Goal: Task Accomplishment & Management: Manage account settings

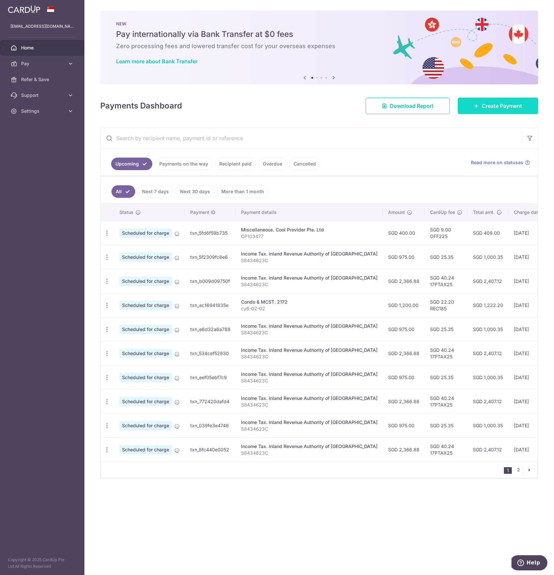
click at [481, 110] on link "Create Payment" at bounding box center [497, 106] width 80 height 16
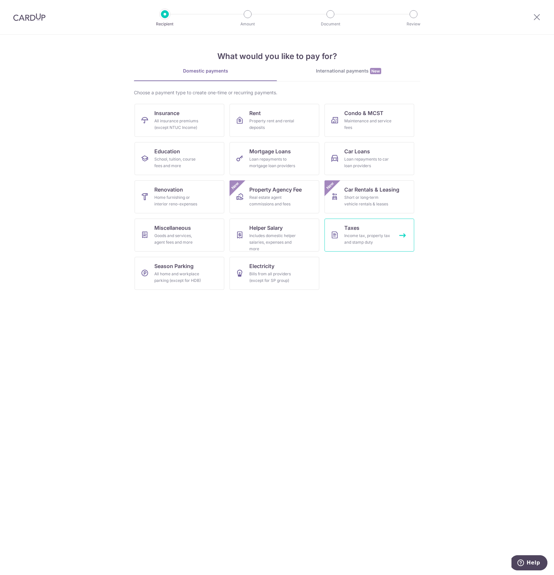
click at [355, 243] on div "Income tax, property tax and stamp duty" at bounding box center [367, 238] width 47 height 13
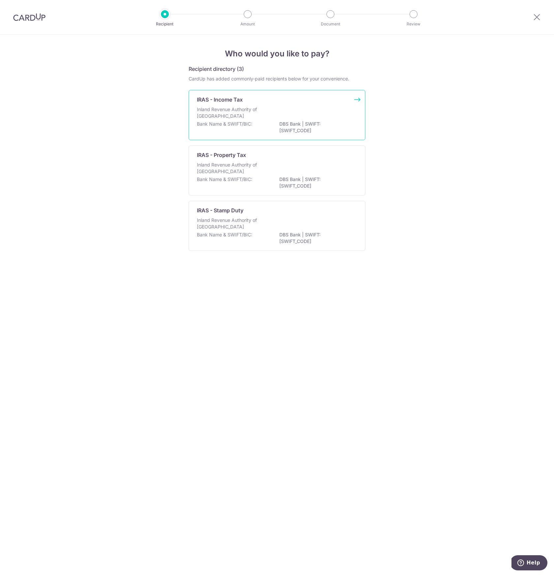
click at [230, 110] on p "Inland Revenue Authority of Singapore" at bounding box center [232, 112] width 70 height 13
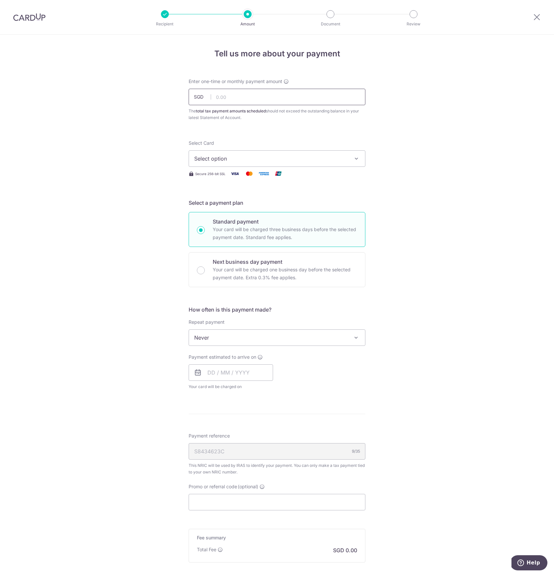
click at [222, 95] on input "text" at bounding box center [277, 97] width 177 height 16
type input "975.00"
click at [343, 136] on form "Enter one-time or monthly payment amount SGD 975.00 975.00 The total tax paymen…" at bounding box center [277, 347] width 177 height 538
click at [317, 148] on div "Select Card Select option Add credit card Your Cards **** 7145 **** 1007 **** 7…" at bounding box center [277, 153] width 177 height 27
click at [317, 158] on span "Select option" at bounding box center [271, 159] width 154 height 8
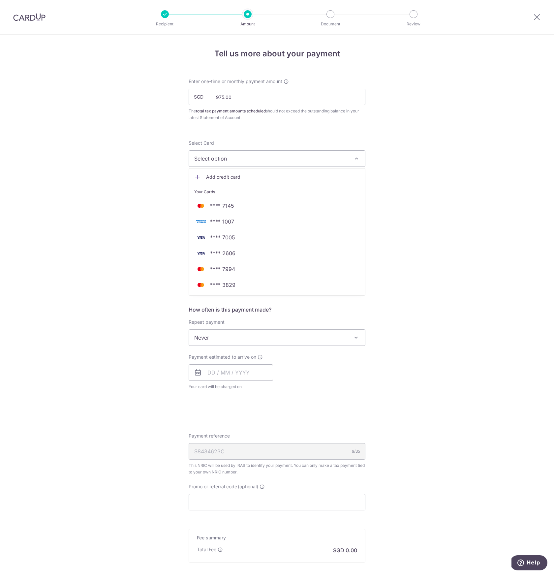
click at [312, 174] on span "Add credit card" at bounding box center [283, 177] width 154 height 7
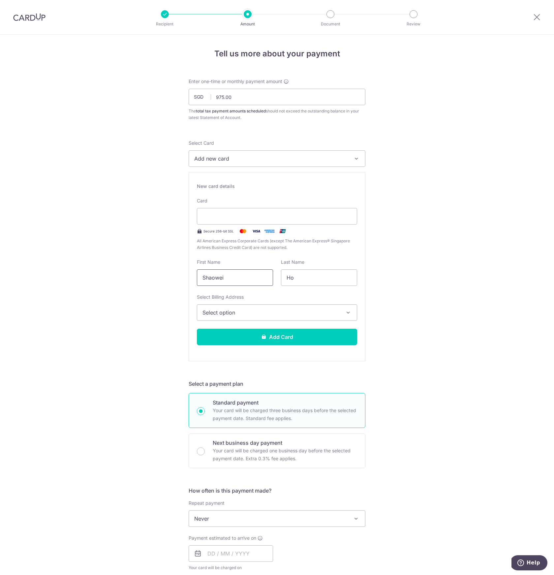
click at [235, 283] on input "Shaowei" at bounding box center [235, 277] width 76 height 16
type input "Weiying"
type input "Soh"
click at [225, 319] on button "Select option" at bounding box center [277, 312] width 160 height 16
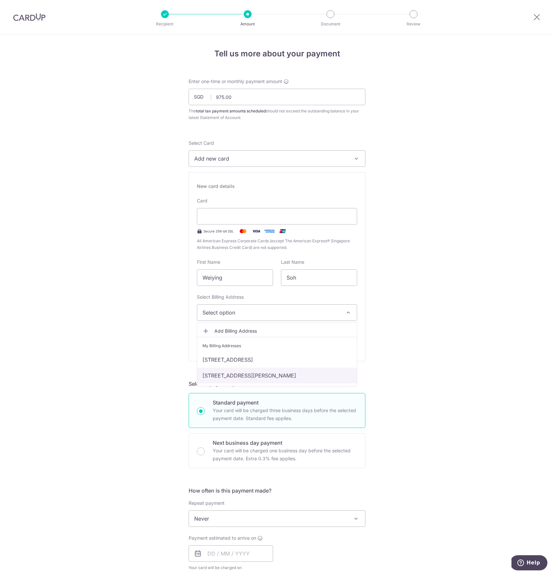
click at [233, 377] on link "[STREET_ADDRESS][PERSON_NAME]" at bounding box center [277, 376] width 160 height 16
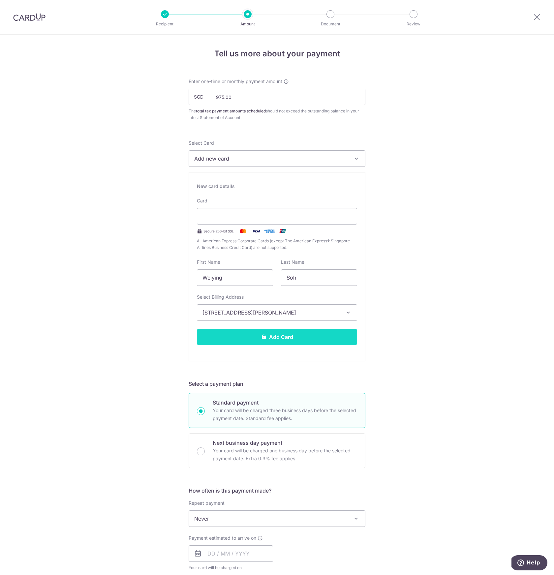
click at [246, 343] on button "Add Card" at bounding box center [277, 337] width 160 height 16
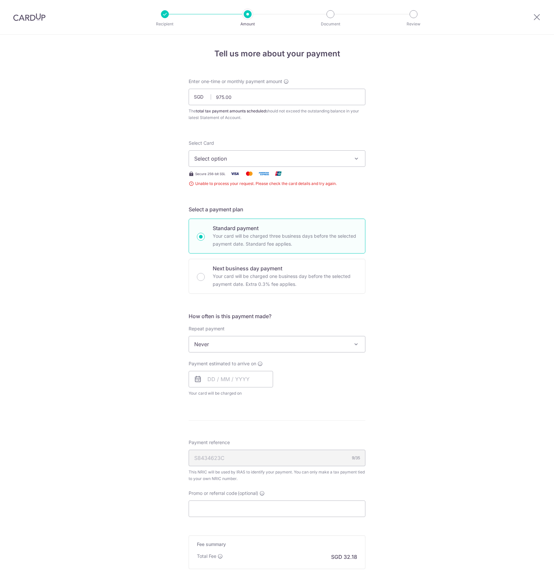
scroll to position [78, 0]
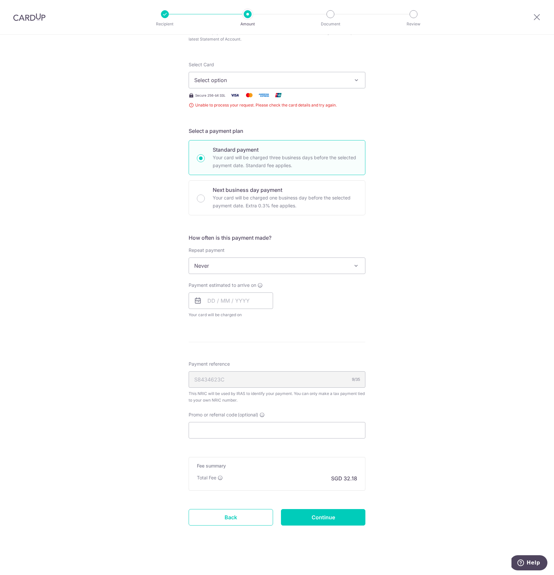
click at [254, 82] on span "Select option" at bounding box center [271, 80] width 154 height 8
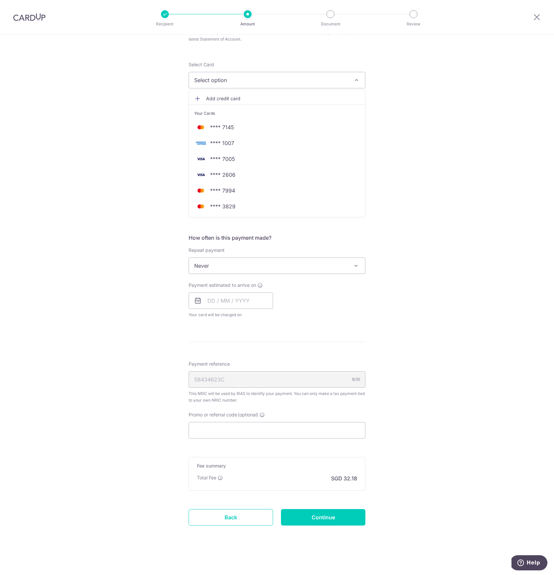
click at [248, 98] on span "Add credit card" at bounding box center [283, 98] width 154 height 7
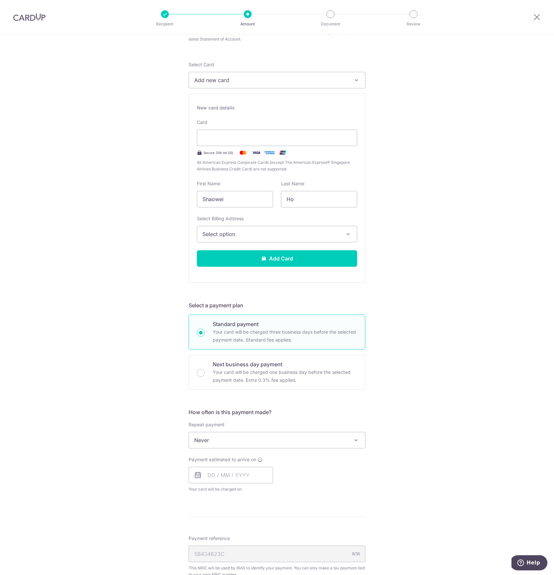
click at [291, 240] on button "Select option" at bounding box center [277, 234] width 160 height 16
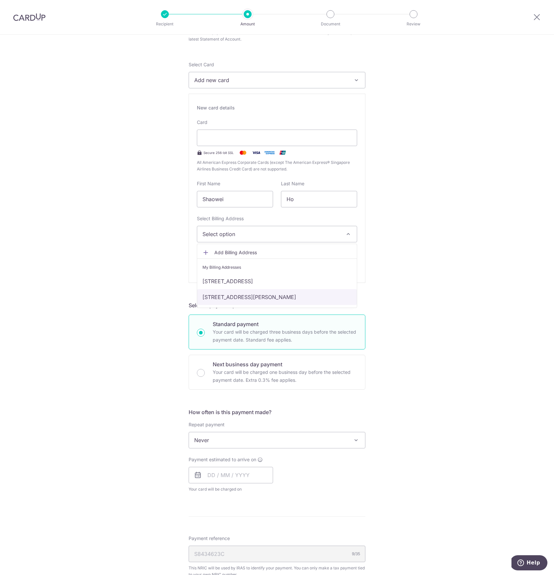
click at [286, 294] on link "6 Lim Ah Pin Road, #02-02, Singapore, Singapore, Singapore-547822" at bounding box center [277, 297] width 160 height 16
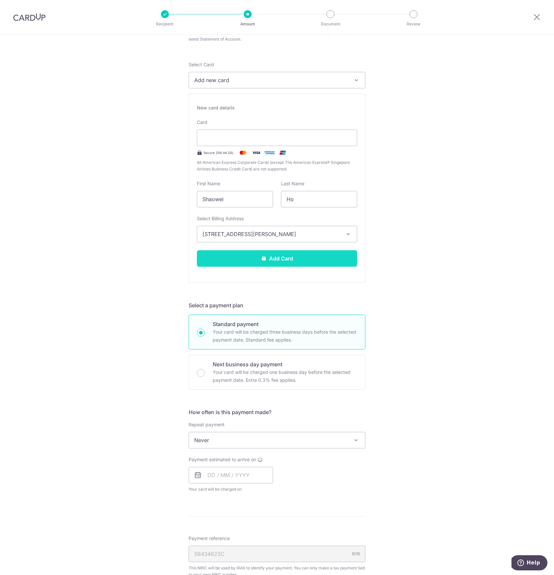
click at [286, 256] on button "Add Card" at bounding box center [277, 258] width 160 height 16
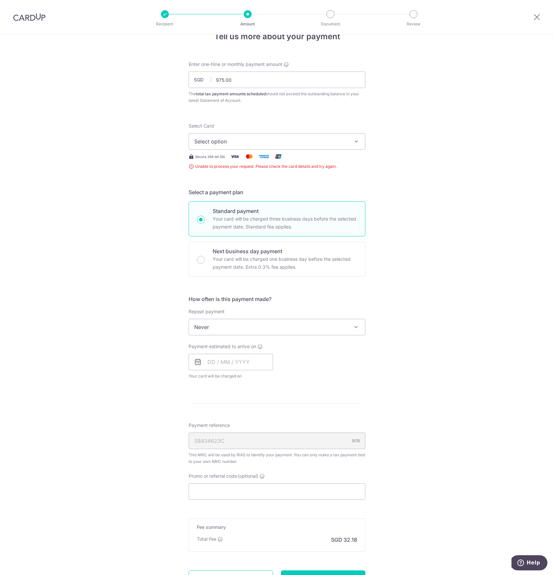
scroll to position [14, 0]
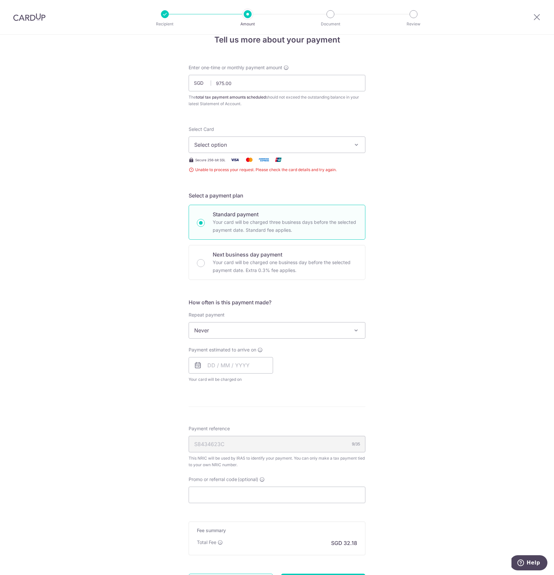
click at [360, 148] on button "Select option" at bounding box center [277, 144] width 177 height 16
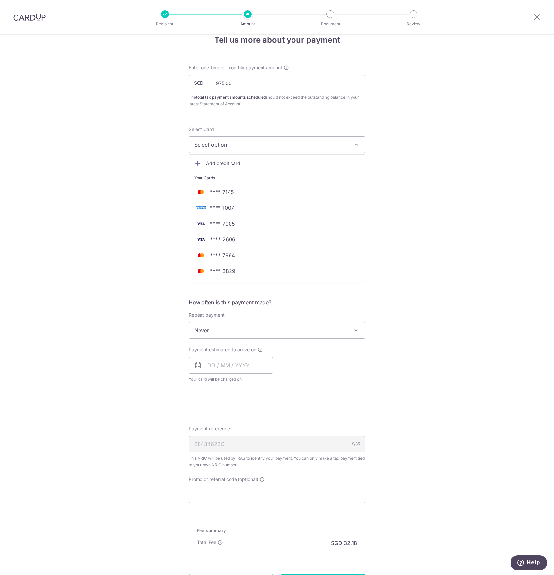
click at [413, 127] on div "Tell us more about your payment Enter one-time or monthly payment amount SGD 97…" at bounding box center [277, 330] width 554 height 619
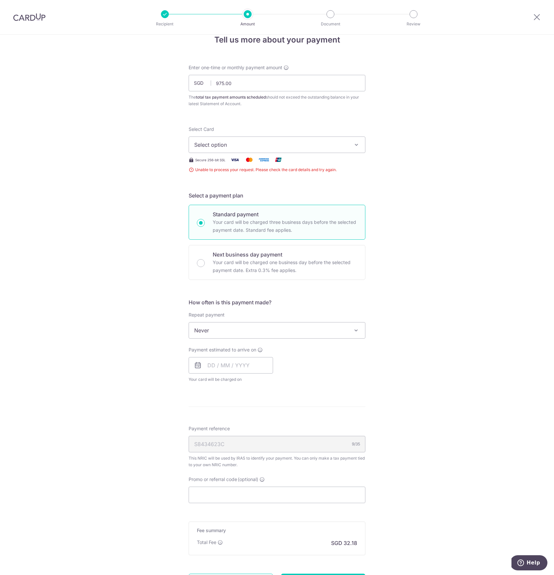
click at [541, 12] on div at bounding box center [536, 17] width 34 height 34
click at [540, 14] on icon at bounding box center [537, 17] width 8 height 8
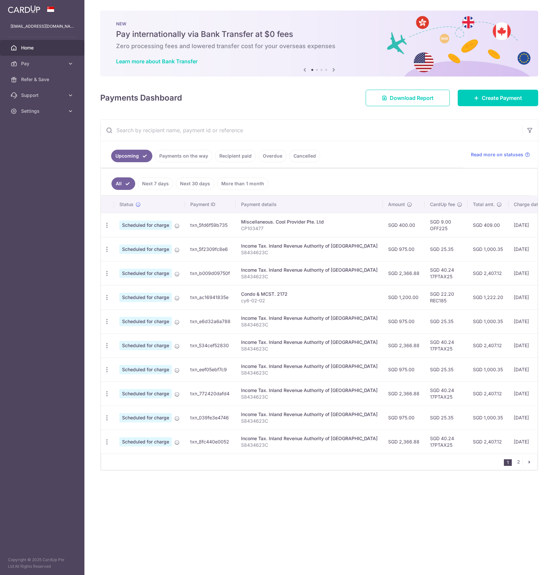
scroll to position [0, 75]
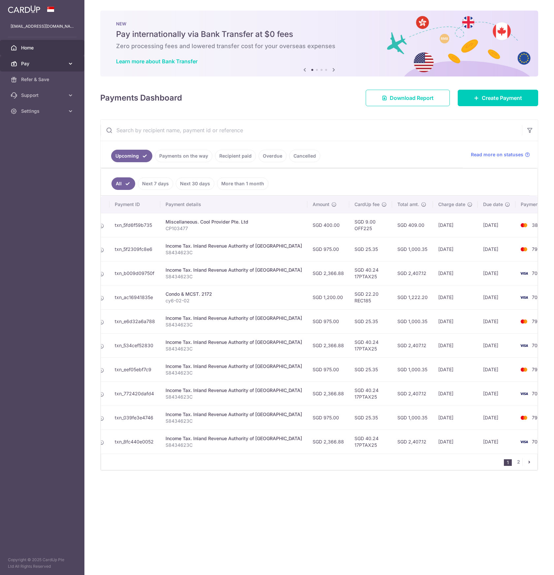
click at [45, 65] on span "Pay" at bounding box center [43, 63] width 44 height 7
click at [41, 76] on link "Payments" at bounding box center [42, 80] width 84 height 16
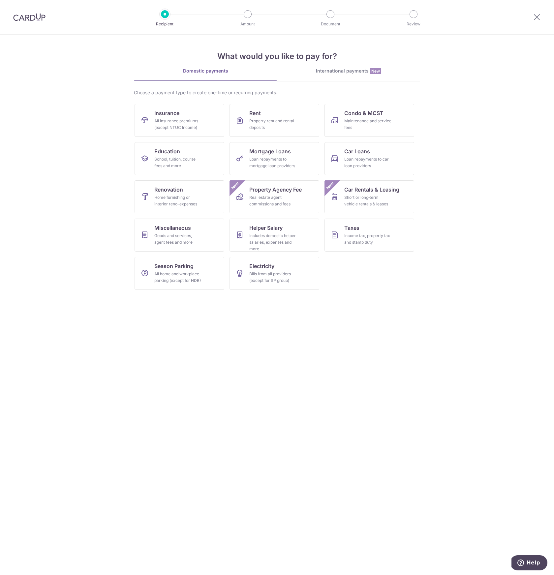
click at [30, 18] on img at bounding box center [29, 17] width 32 height 8
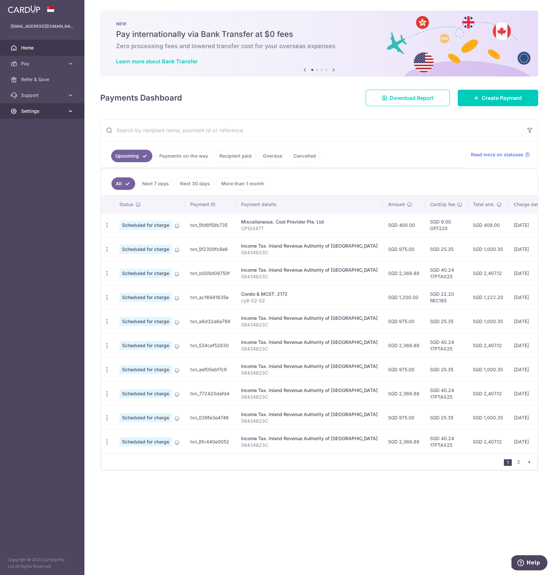
click at [40, 113] on span "Settings" at bounding box center [43, 111] width 44 height 7
click at [45, 63] on span "Pay" at bounding box center [43, 63] width 44 height 7
click at [42, 117] on link "Cards" at bounding box center [42, 111] width 84 height 16
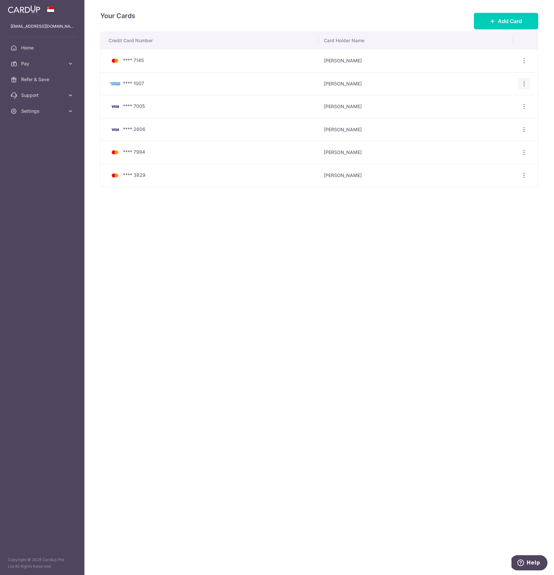
click at [525, 80] on icon "button" at bounding box center [523, 83] width 7 height 7
click at [494, 116] on span "Delete" at bounding box center [501, 118] width 45 height 8
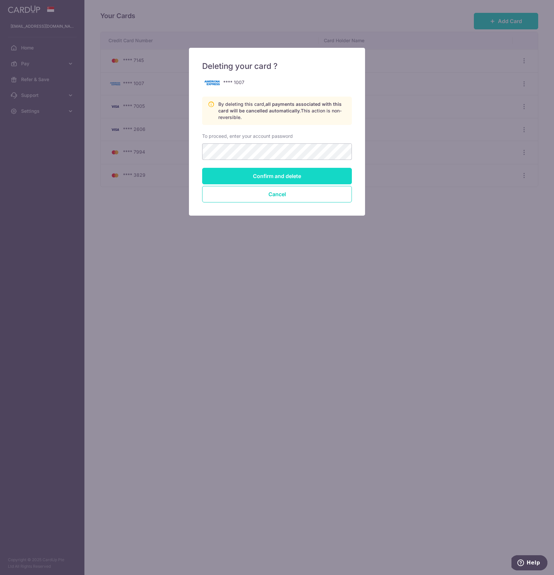
click at [314, 176] on input "Confirm and delete" at bounding box center [277, 176] width 150 height 16
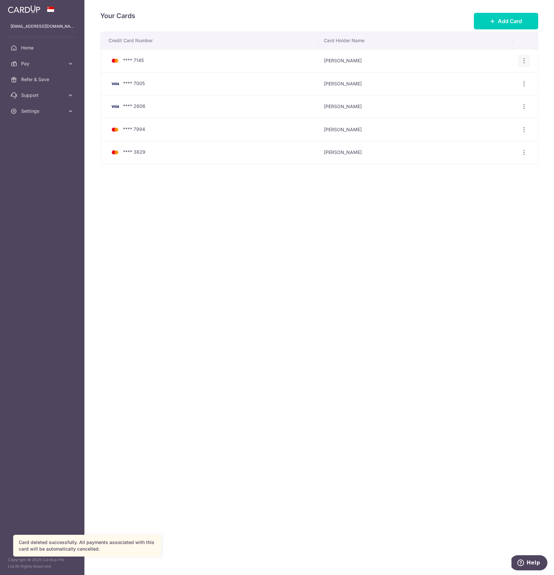
click at [525, 62] on icon "button" at bounding box center [523, 60] width 7 height 7
click at [526, 60] on icon "button" at bounding box center [523, 60] width 7 height 7
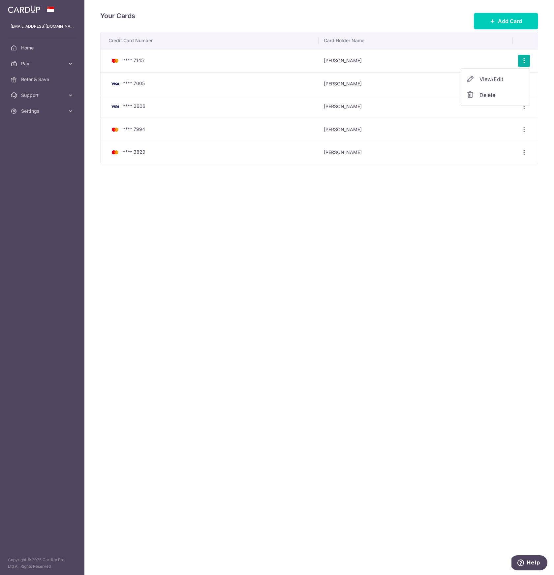
click at [495, 95] on span "Delete" at bounding box center [501, 95] width 45 height 8
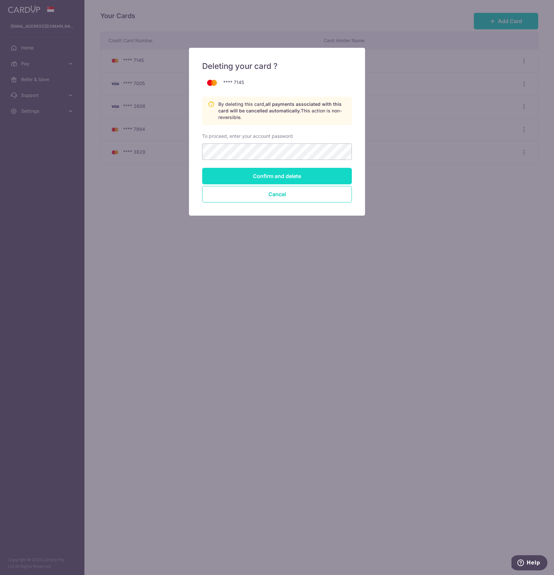
click at [280, 177] on input "Confirm and delete" at bounding box center [277, 176] width 150 height 16
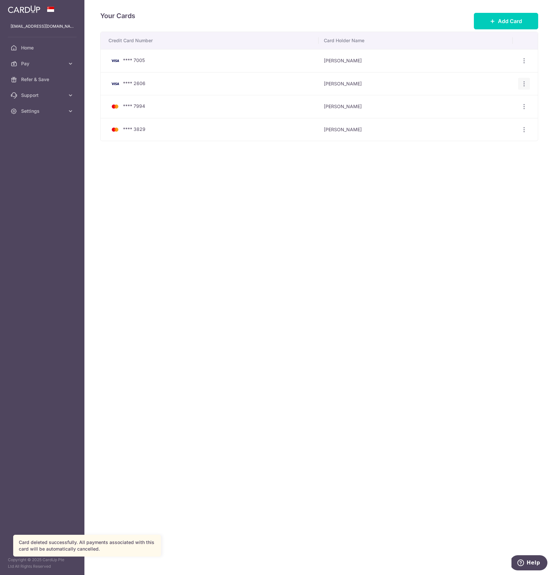
click at [526, 85] on icon "button" at bounding box center [523, 83] width 7 height 7
click at [498, 120] on span "Delete" at bounding box center [501, 118] width 45 height 8
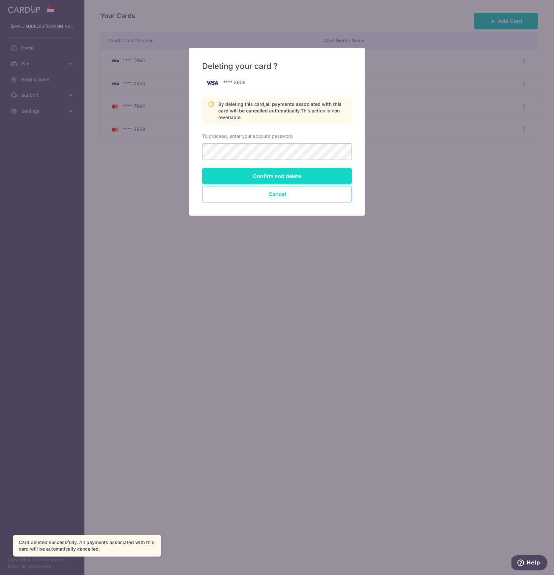
click at [325, 171] on input "Confirm and delete" at bounding box center [277, 176] width 150 height 16
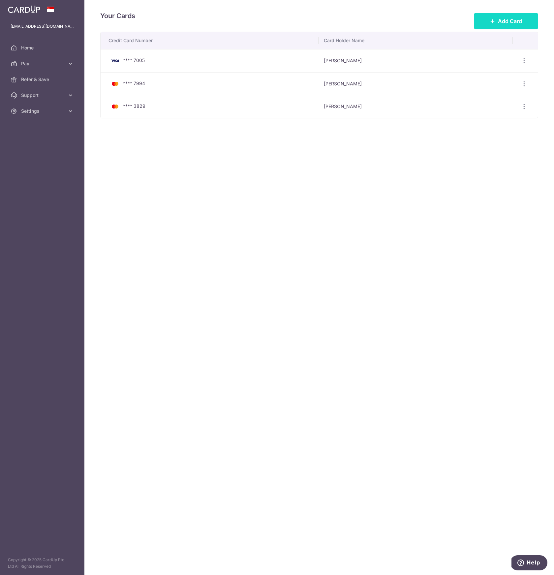
click at [507, 26] on button "Add Card" at bounding box center [506, 21] width 64 height 16
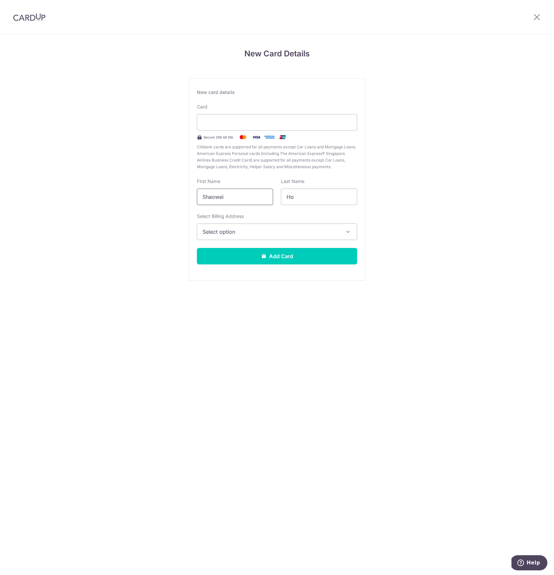
click at [248, 198] on input "Shaowei" at bounding box center [235, 197] width 76 height 16
type input "Weiying"
type input "Soh"
click at [232, 230] on span "Select option" at bounding box center [270, 232] width 137 height 8
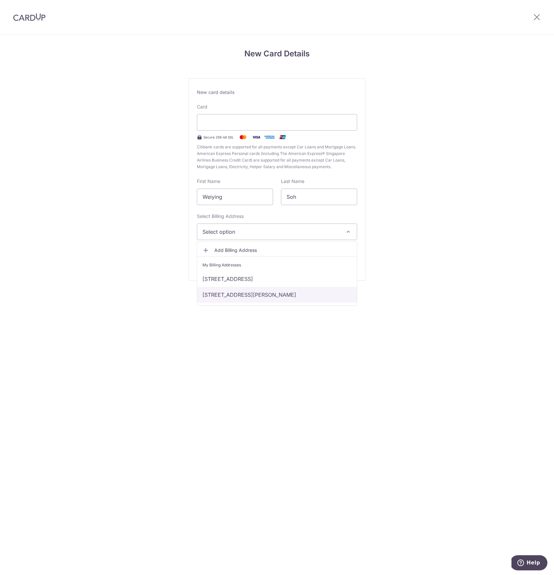
click at [230, 296] on link "[STREET_ADDRESS][PERSON_NAME]" at bounding box center [277, 295] width 160 height 16
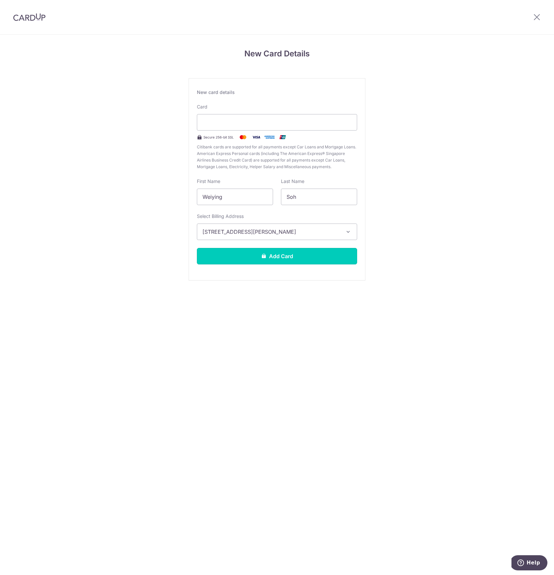
click at [243, 253] on button "Add Card" at bounding box center [277, 256] width 160 height 16
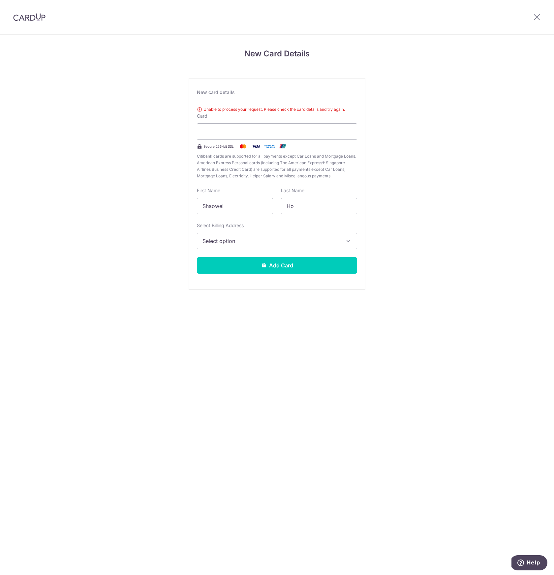
click at [177, 198] on div "New Card Details New card details Unable to process your request. Please check …" at bounding box center [277, 178] width 554 height 286
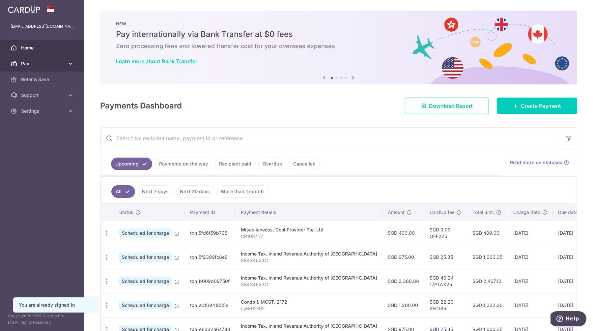
click at [39, 64] on span "Pay" at bounding box center [43, 63] width 44 height 7
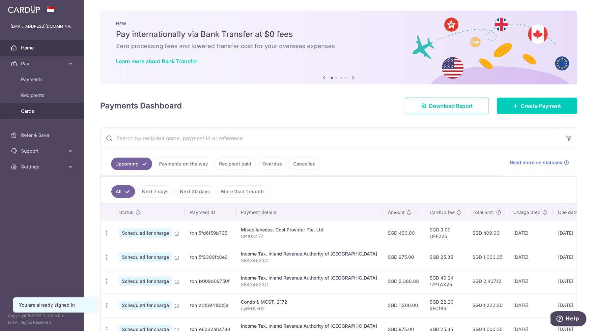
click at [33, 109] on span "Cards" at bounding box center [43, 111] width 44 height 7
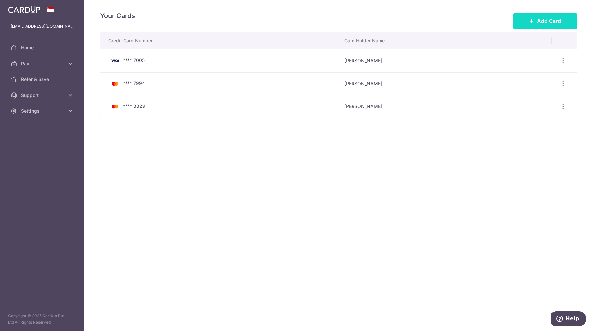
click at [527, 19] on button "Add Card" at bounding box center [545, 21] width 64 height 16
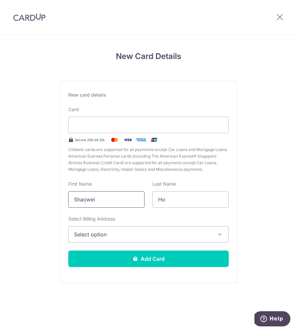
click at [104, 196] on input "Shaowei" at bounding box center [106, 199] width 76 height 16
click at [109, 204] on input "Shaowei" at bounding box center [106, 199] width 76 height 16
type input "Weiying"
type input "Soh"
click at [96, 236] on span "Select option" at bounding box center [142, 234] width 137 height 8
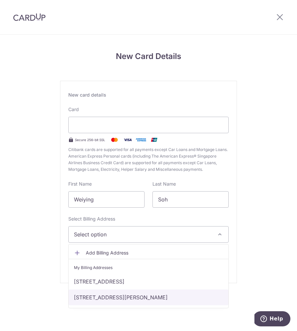
click at [99, 294] on link "[STREET_ADDRESS][PERSON_NAME]" at bounding box center [149, 297] width 160 height 16
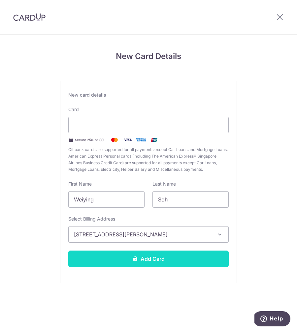
click at [134, 260] on icon at bounding box center [135, 258] width 5 height 5
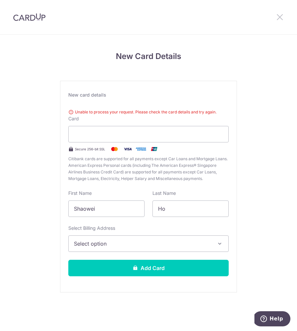
click at [281, 16] on icon at bounding box center [280, 17] width 8 height 8
